Goal: Information Seeking & Learning: Learn about a topic

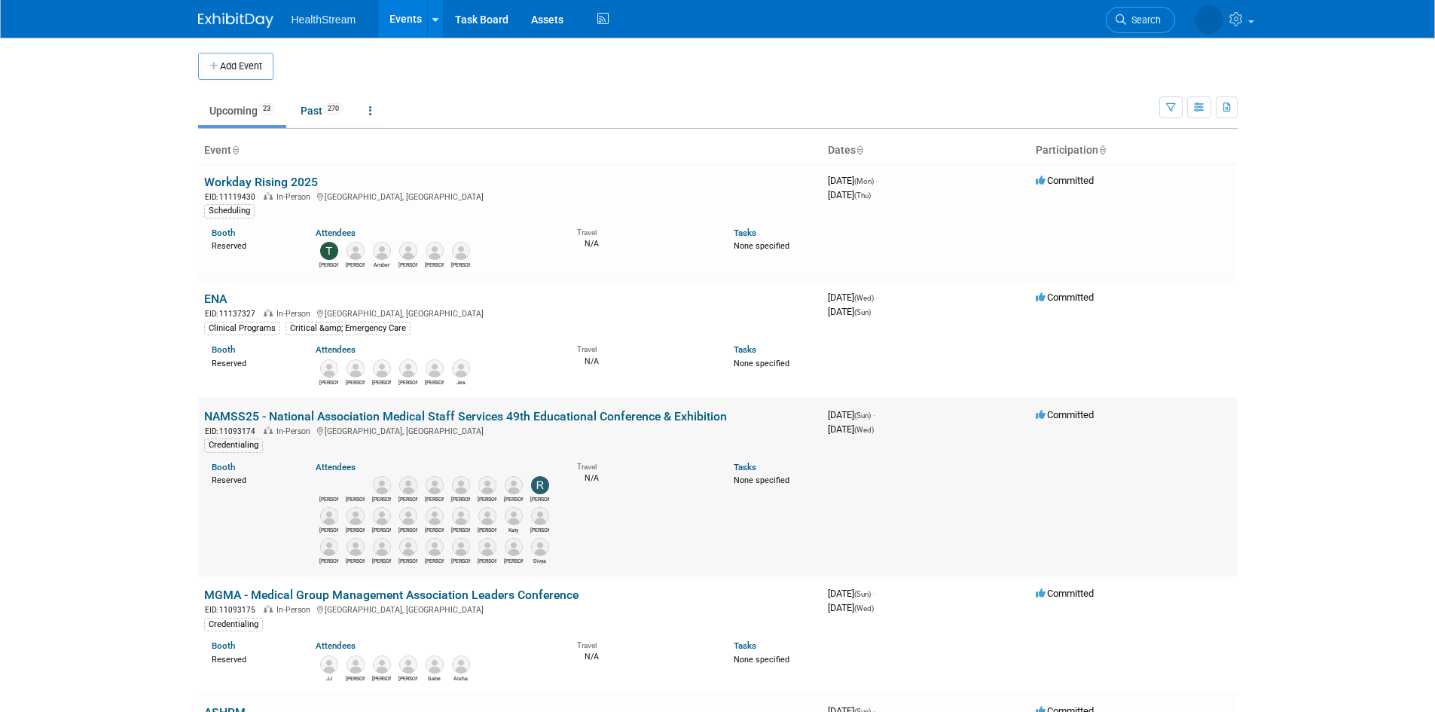
scroll to position [75, 0]
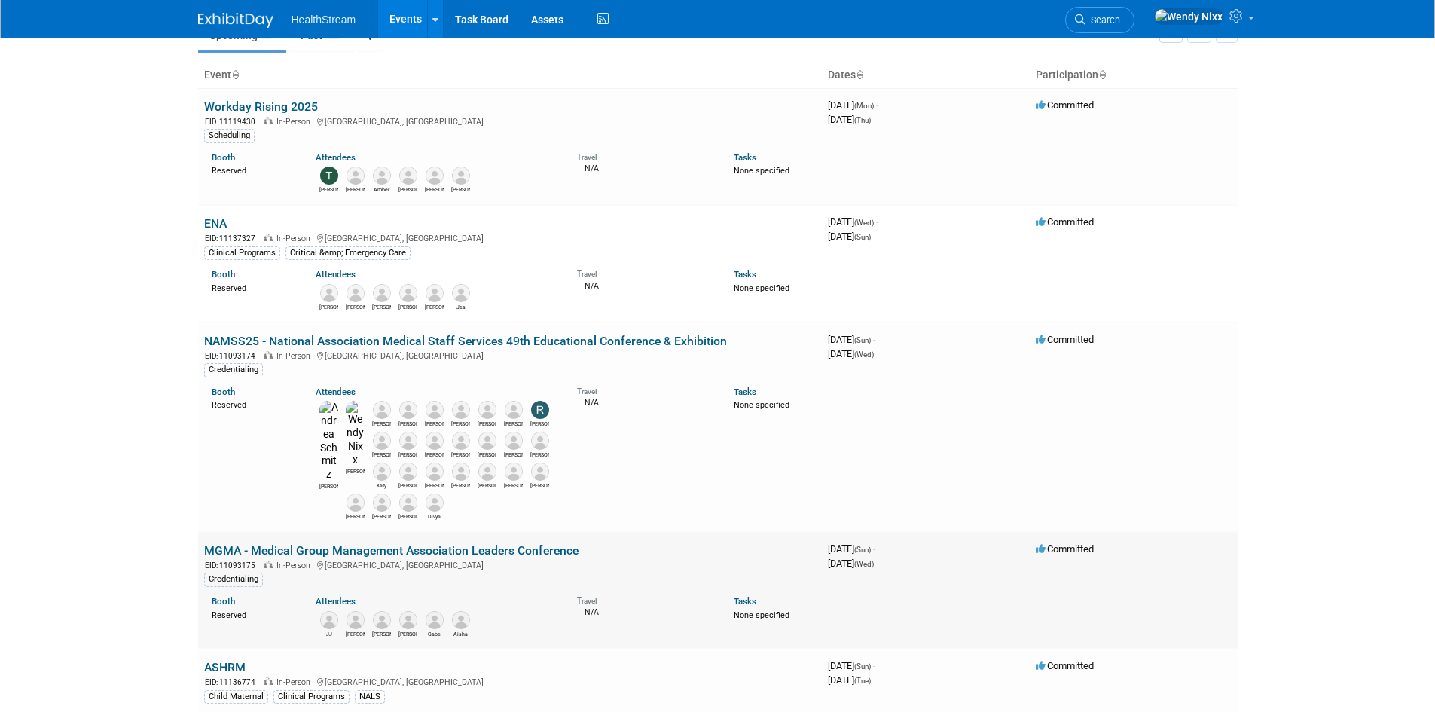
click at [368, 543] on link "MGMA - Medical Group Management Association Leaders Conference" at bounding box center [391, 550] width 374 height 14
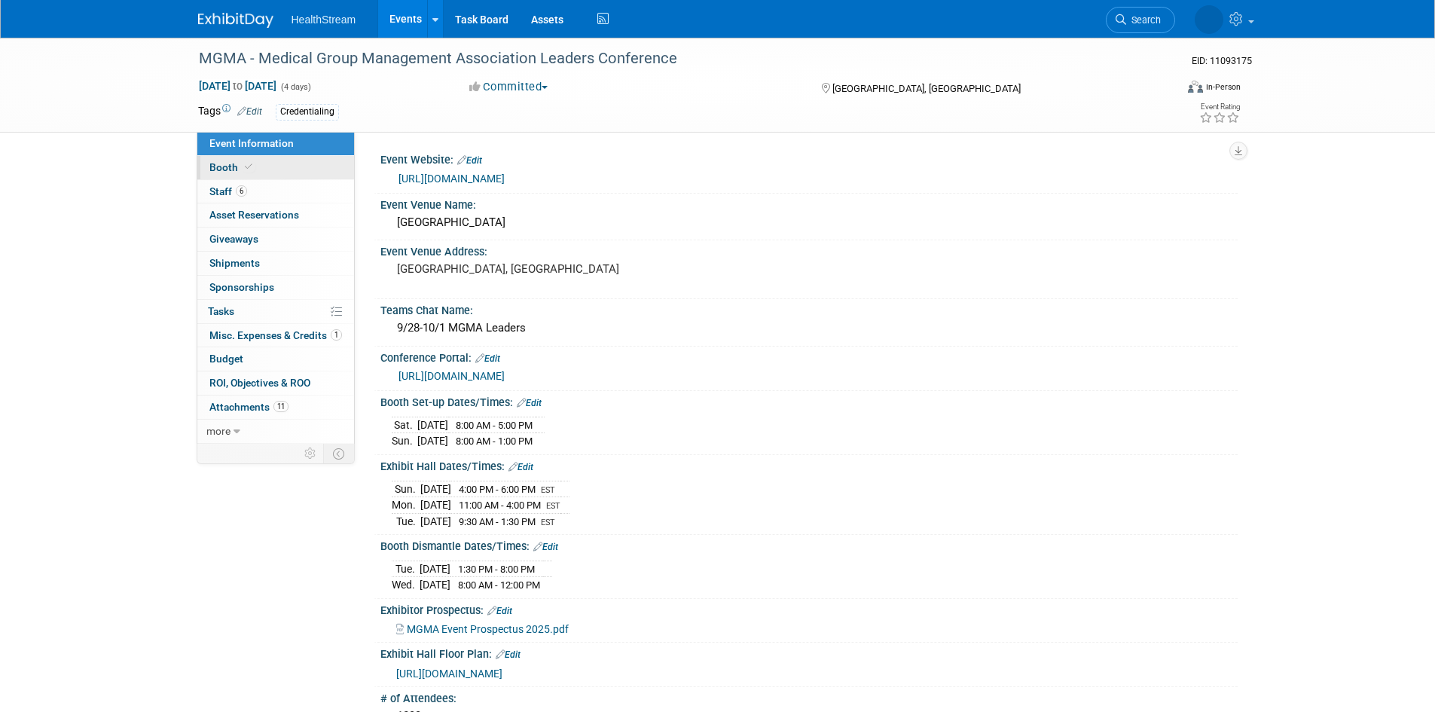
click at [225, 167] on span "Booth" at bounding box center [232, 167] width 46 height 12
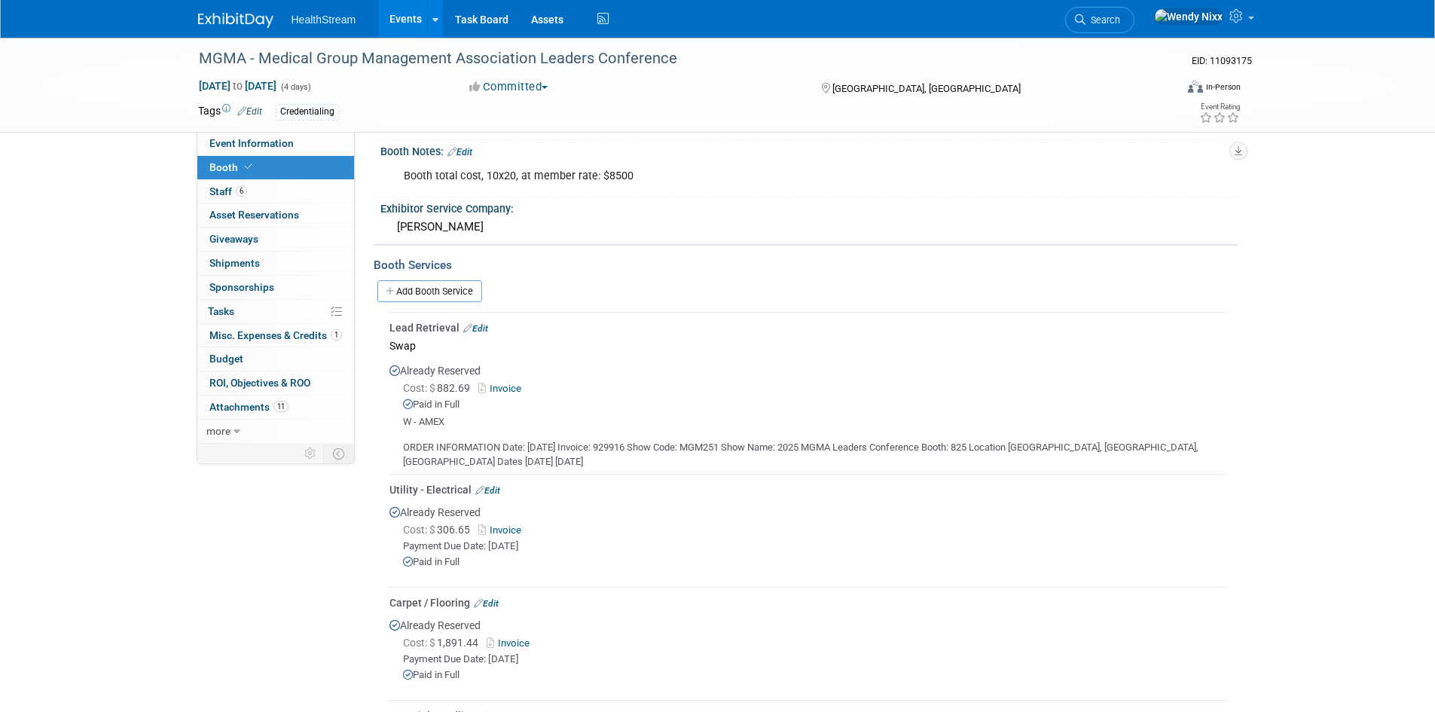
scroll to position [331, 0]
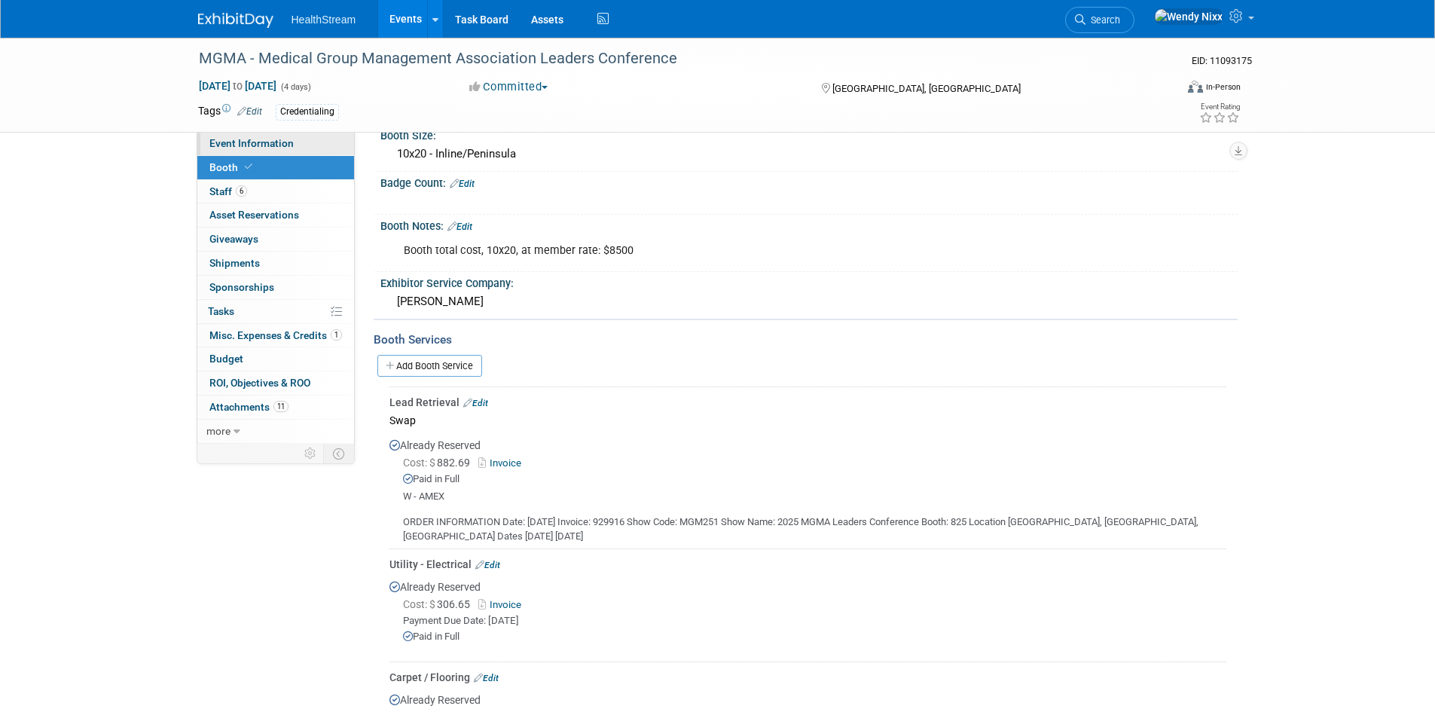
click at [269, 142] on span "Event Information" at bounding box center [251, 143] width 84 height 12
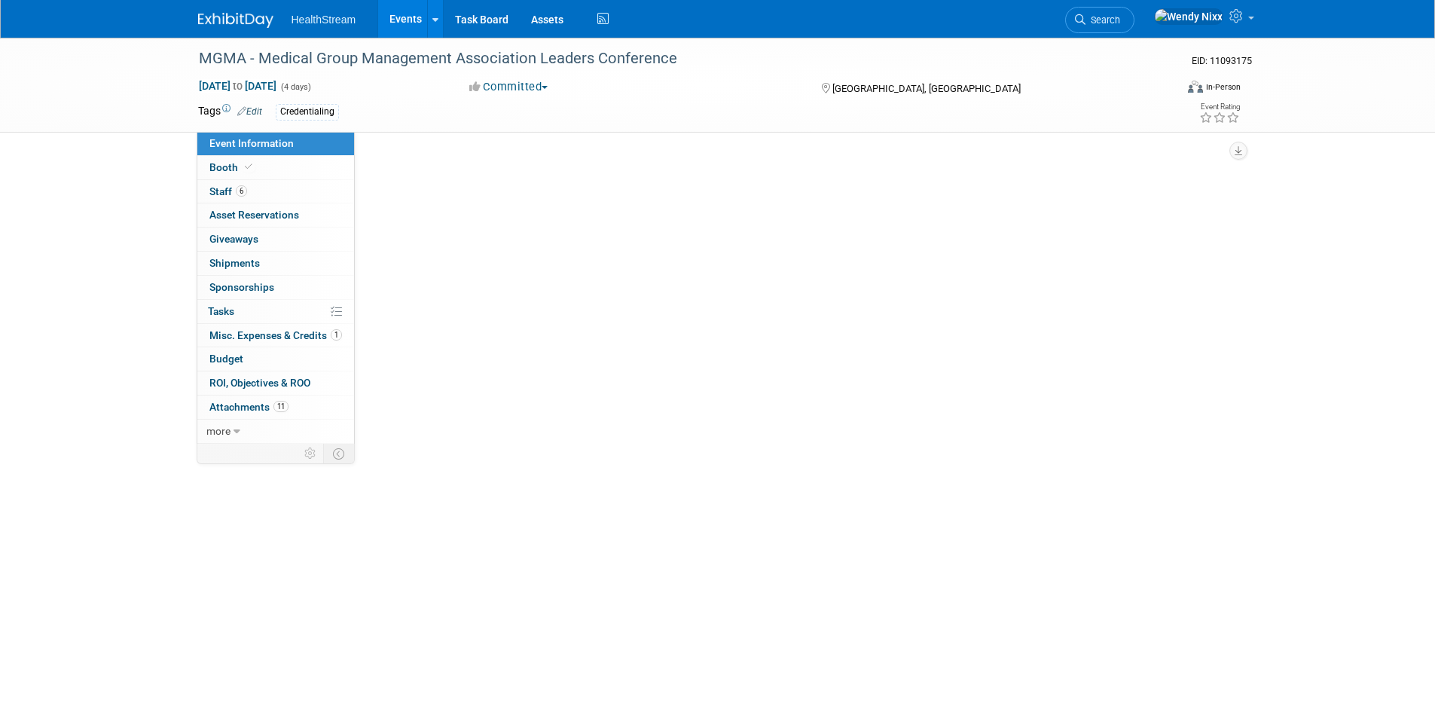
scroll to position [0, 0]
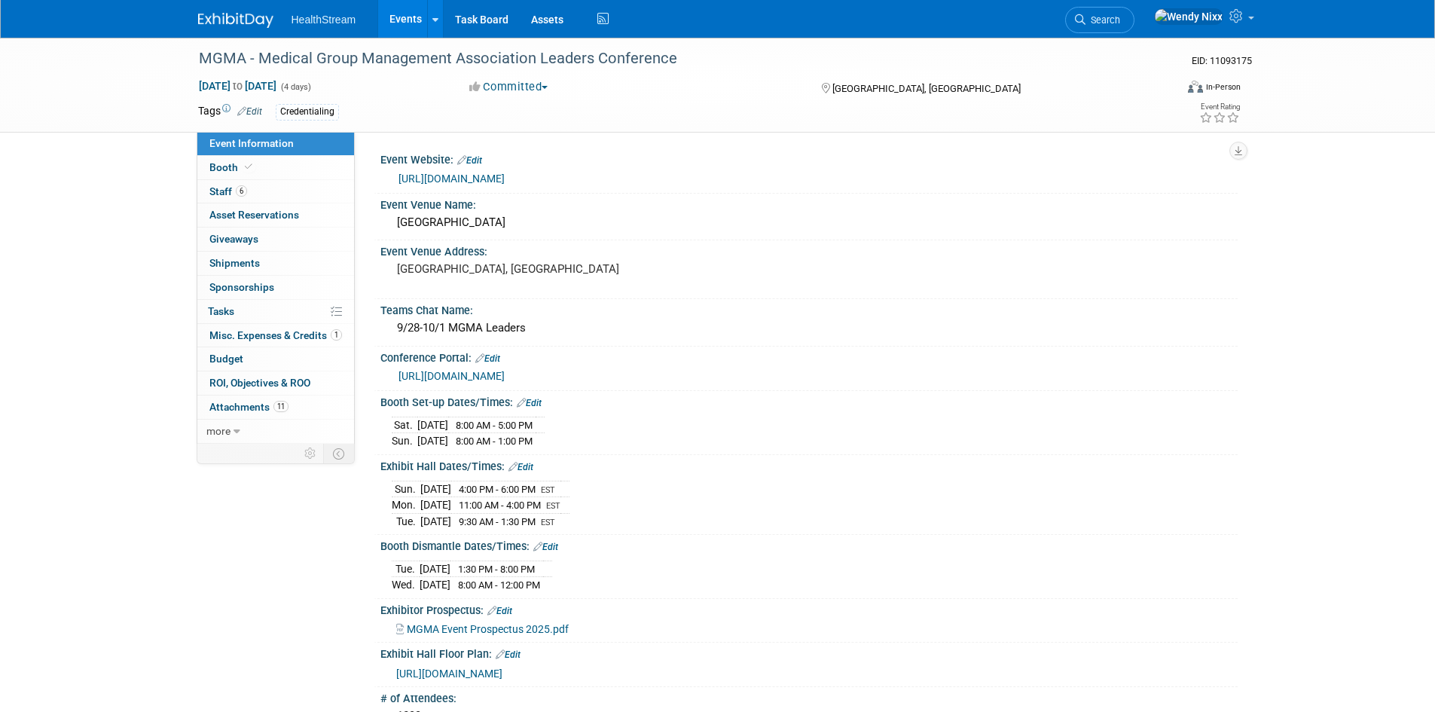
click at [505, 377] on link "https://www.conferenceharvester.com/harvester2expw/home.asp#" at bounding box center [451, 376] width 106 height 12
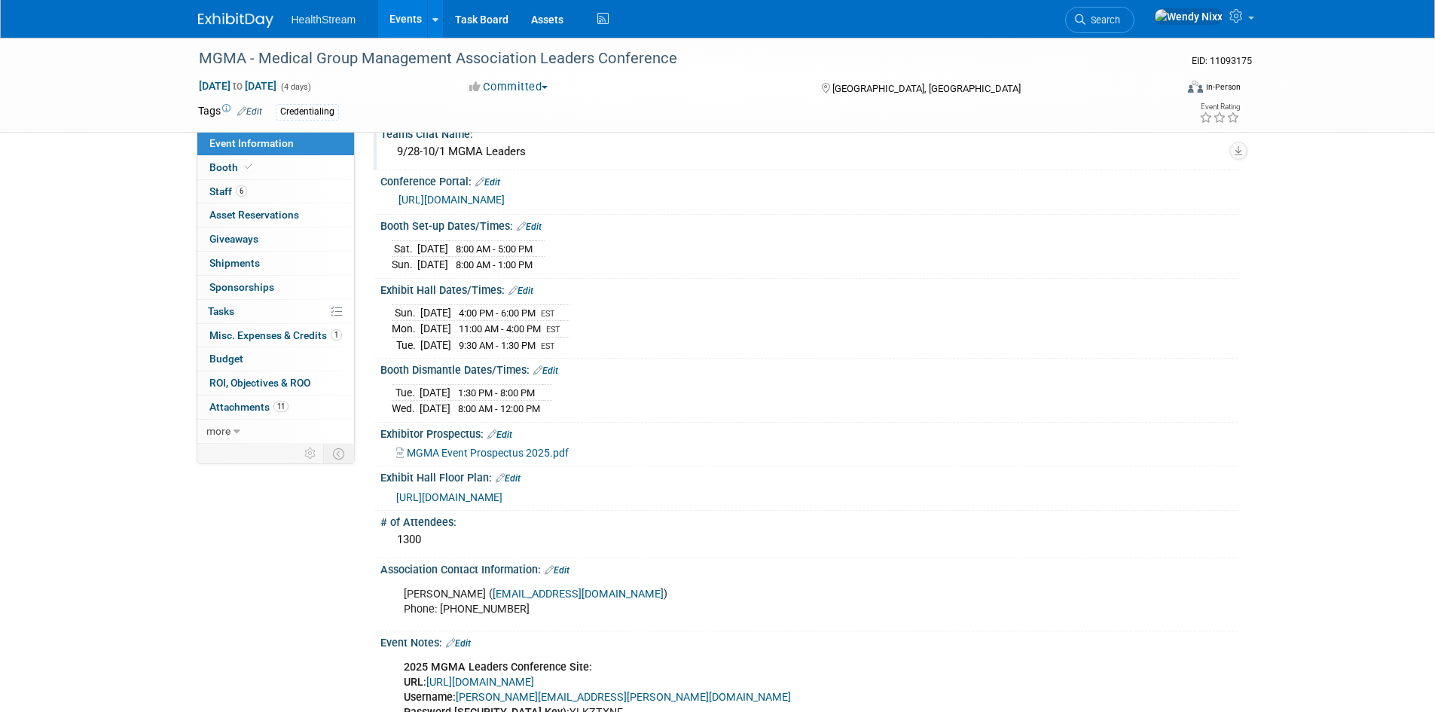
scroll to position [226, 0]
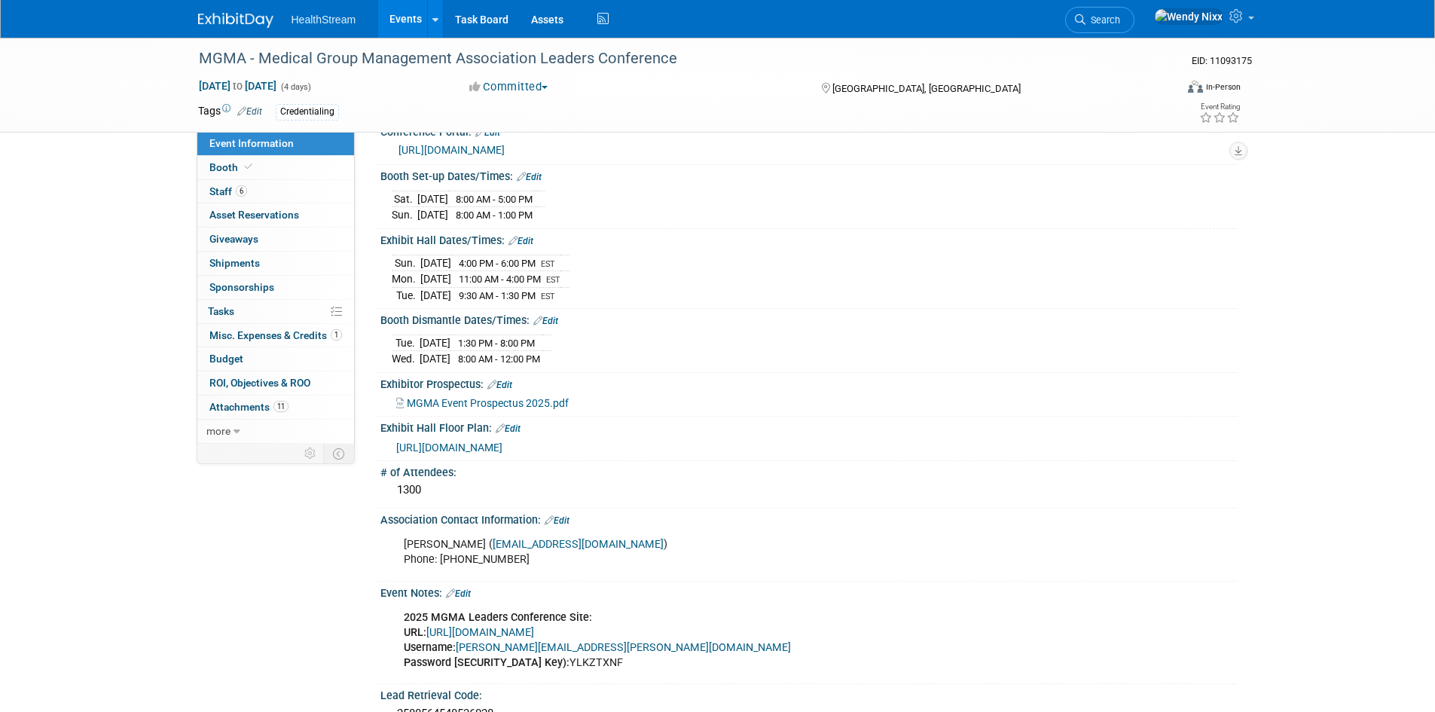
click at [502, 450] on span "https://www.conferenceharvester.com/floorplan/v2/index.asp?EventKey=NUSFNBIJ" at bounding box center [449, 447] width 106 height 12
